Goal: Task Accomplishment & Management: Manage account settings

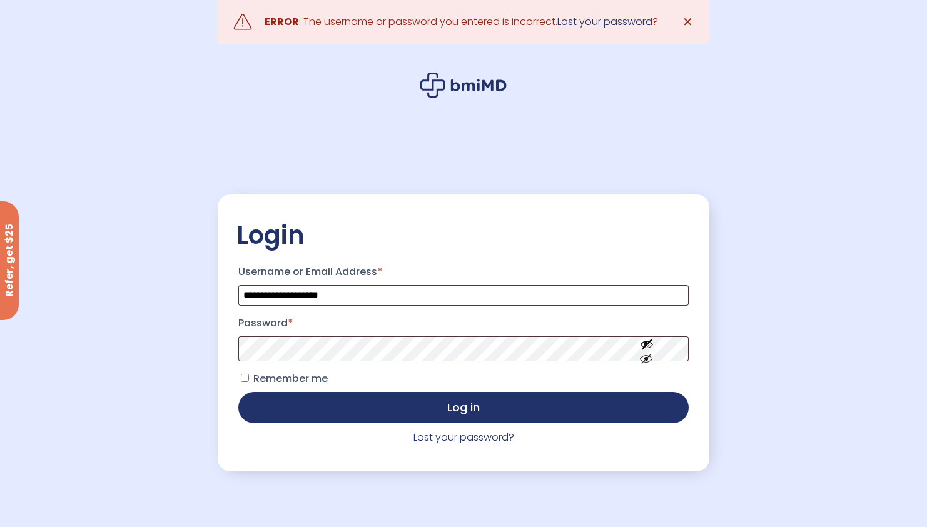
click at [567, 24] on link "Lost your password" at bounding box center [604, 21] width 95 height 15
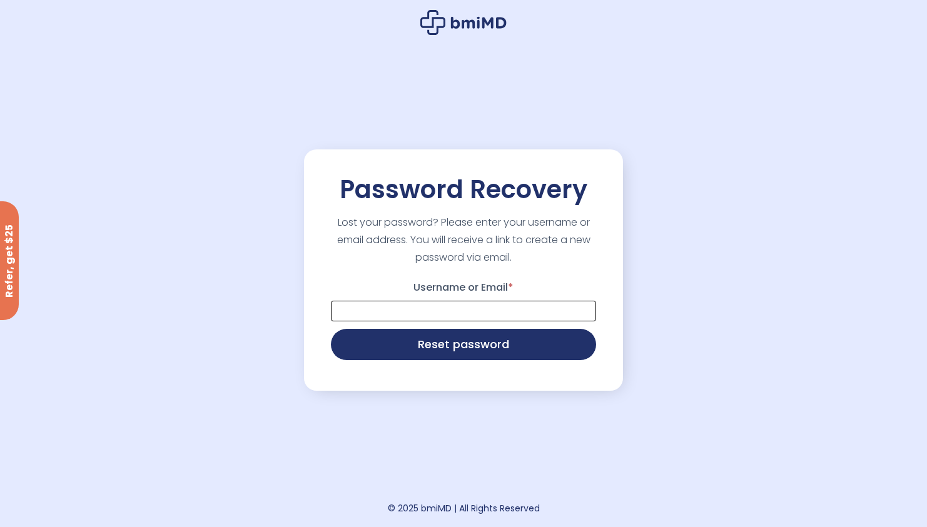
click at [495, 312] on input "Username or Email *" at bounding box center [463, 311] width 265 height 21
type input "**********"
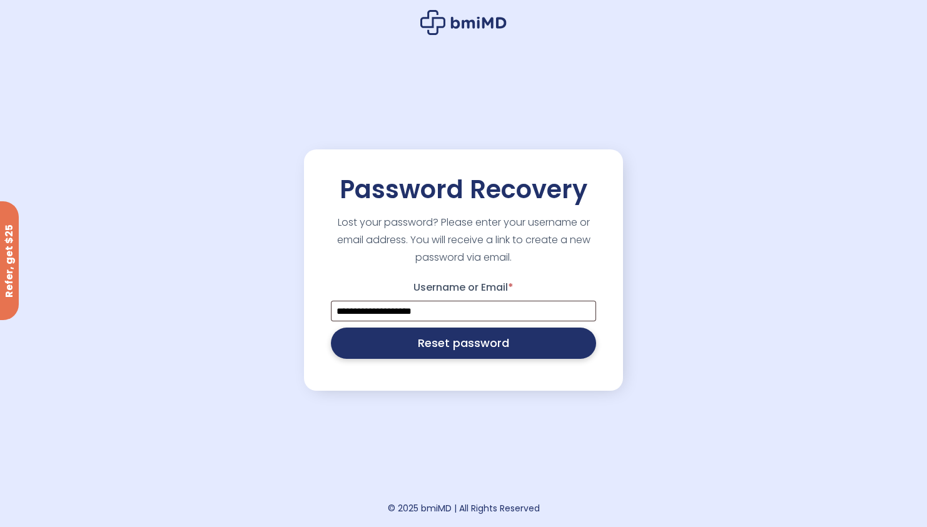
click at [489, 349] on button "Reset password" at bounding box center [463, 343] width 265 height 31
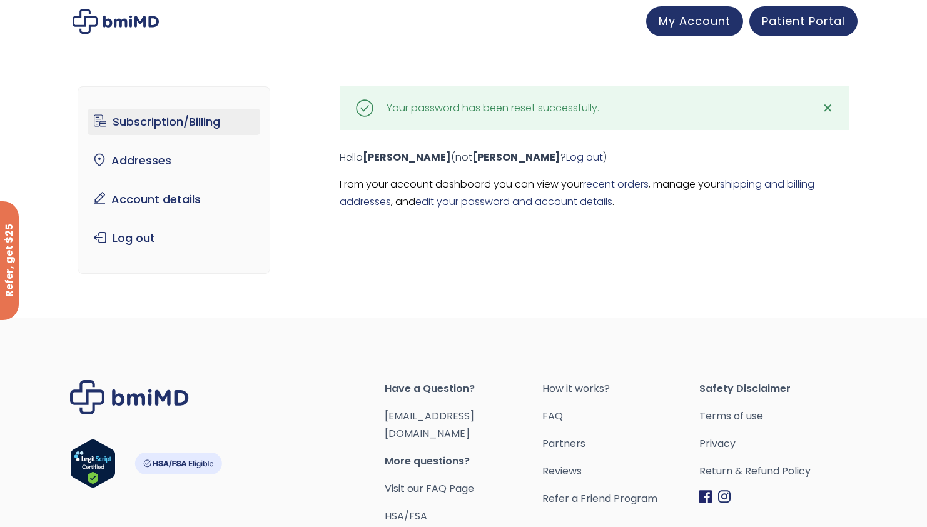
click at [144, 118] on link "Subscription/Billing" at bounding box center [174, 122] width 173 height 26
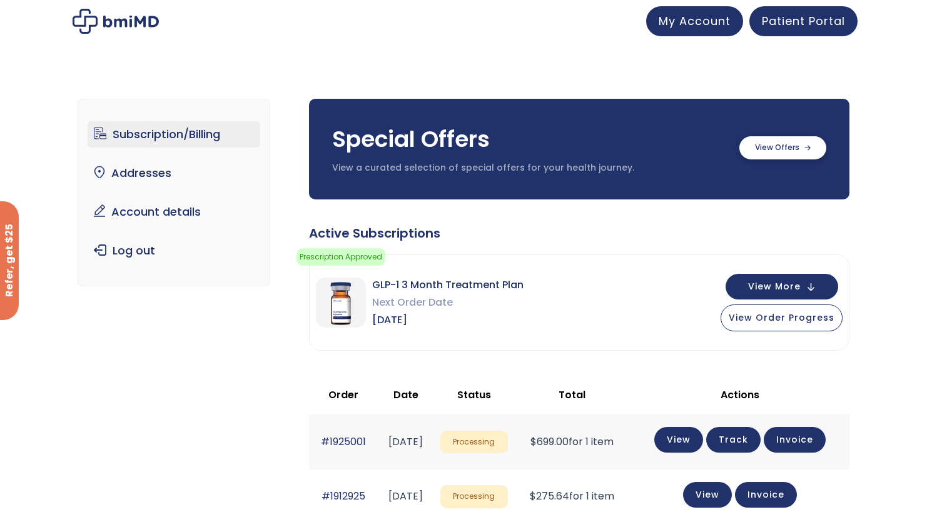
click at [755, 148] on label at bounding box center [783, 147] width 87 height 23
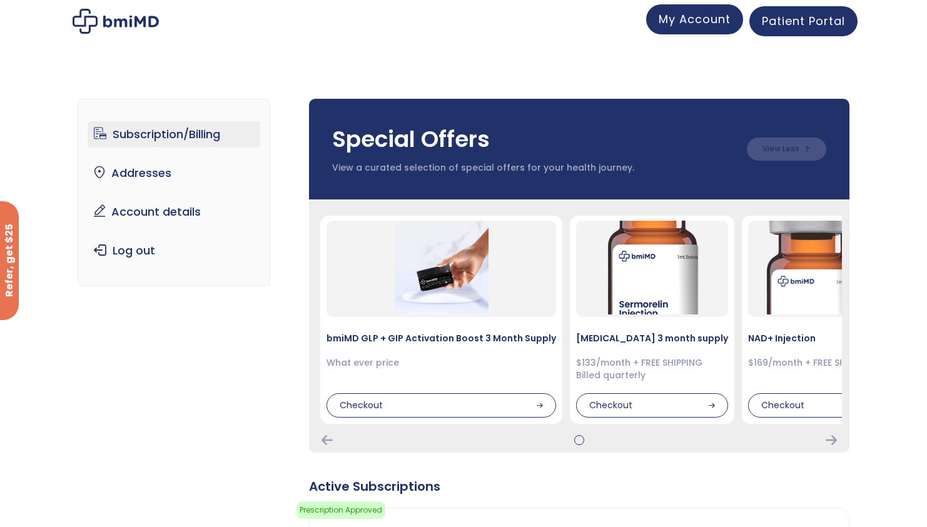
click at [712, 32] on link "My Account" at bounding box center [694, 19] width 97 height 30
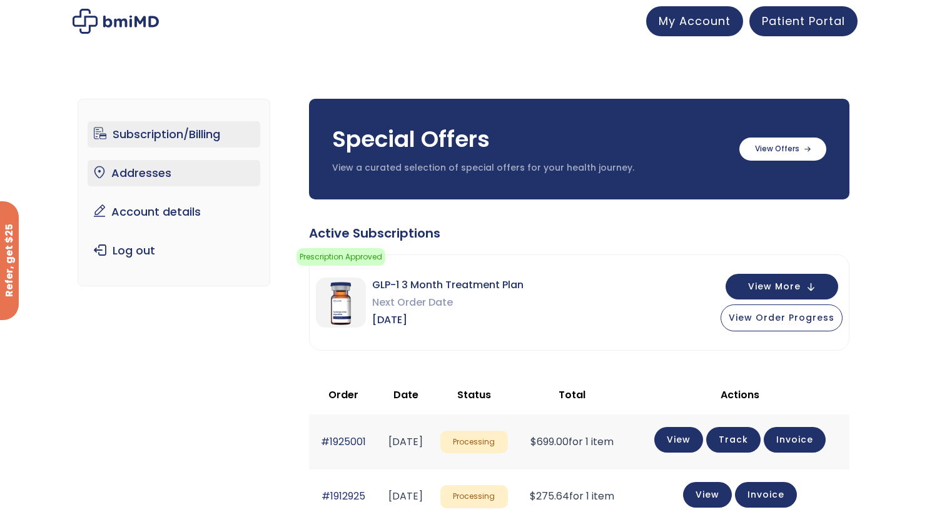
click at [206, 172] on link "Addresses" at bounding box center [174, 173] width 173 height 26
click at [754, 282] on span "View More" at bounding box center [774, 286] width 53 height 8
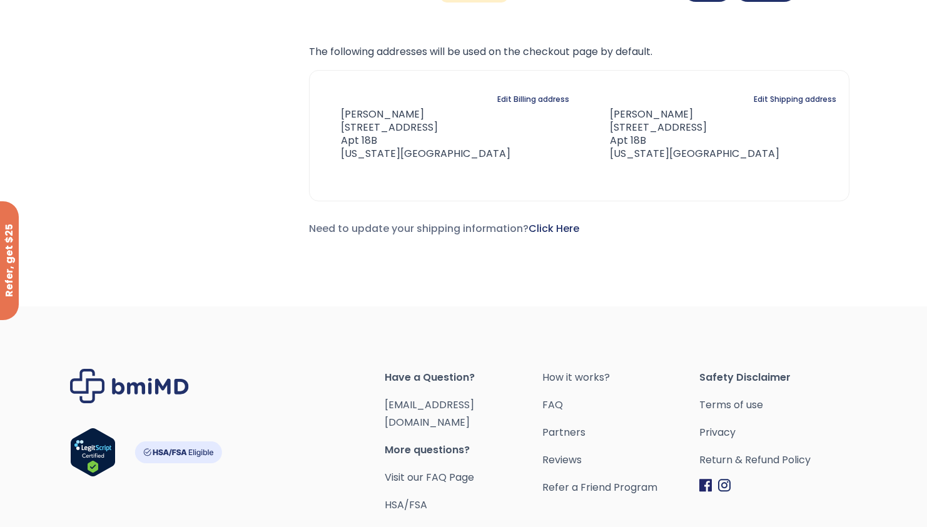
scroll to position [950, 0]
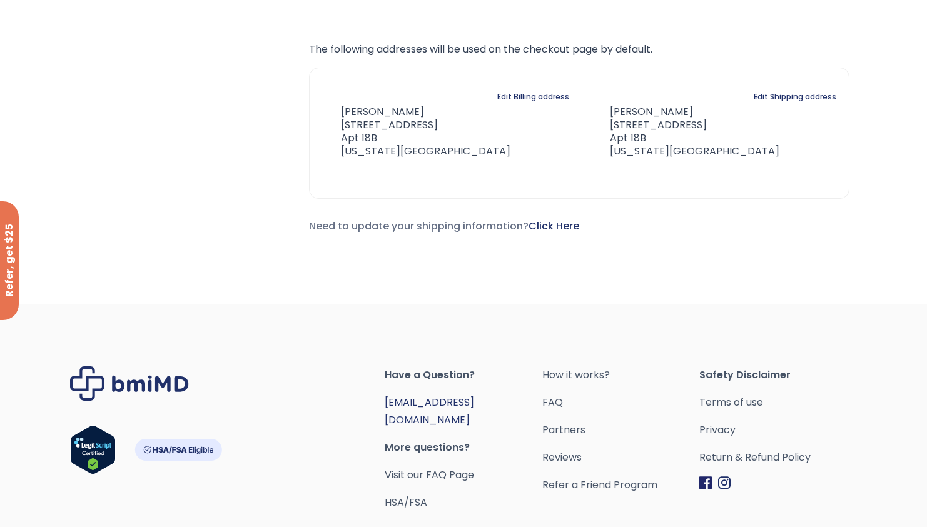
click at [468, 401] on link "[EMAIL_ADDRESS][DOMAIN_NAME]" at bounding box center [429, 411] width 89 height 32
